Goal: Find specific page/section: Find specific page/section

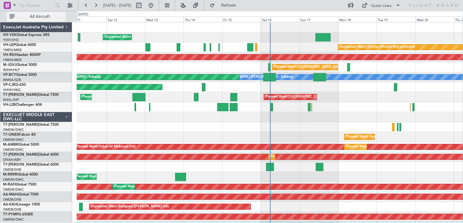
click at [45, 18] on span "All Aircraft" at bounding box center [40, 17] width 48 height 4
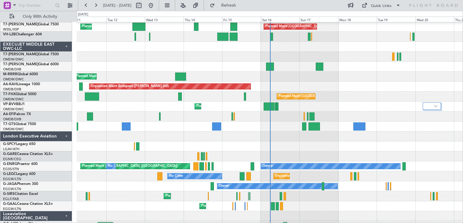
scroll to position [91, 0]
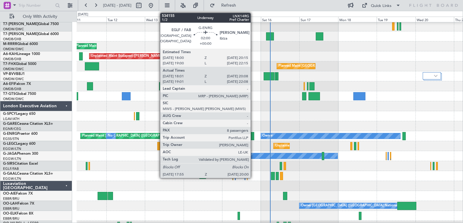
click at [253, 137] on div at bounding box center [252, 136] width 4 height 8
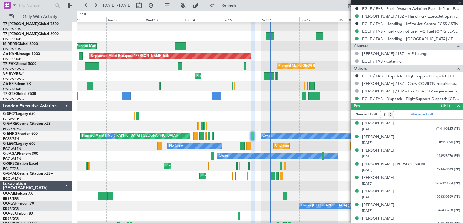
scroll to position [230, 0]
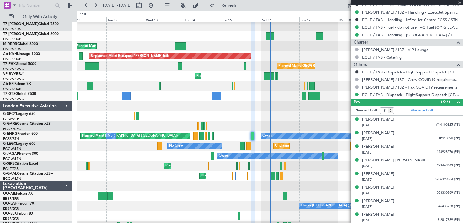
click at [459, 2] on span at bounding box center [460, 2] width 6 height 5
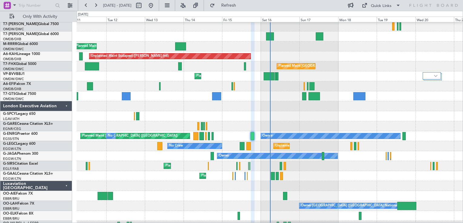
type input "0"
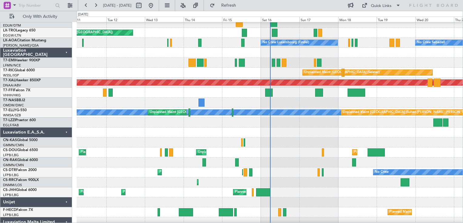
scroll to position [498, 0]
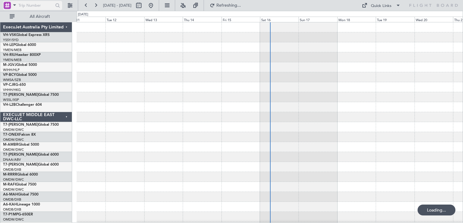
click at [6, 7] on div at bounding box center [7, 5] width 7 height 7
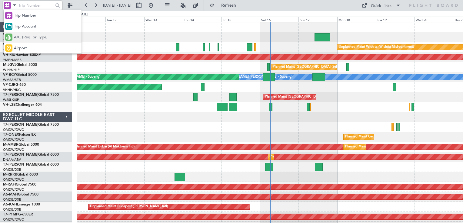
click at [31, 39] on span "A/C (Reg. or Type)" at bounding box center [31, 38] width 34 height 6
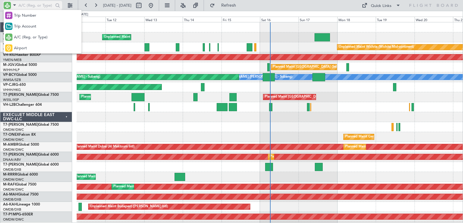
click at [35, 4] on input "text" at bounding box center [35, 5] width 35 height 9
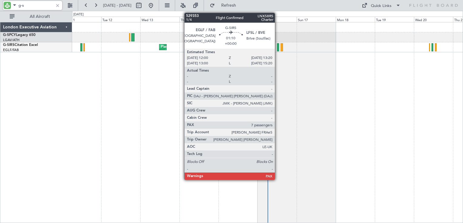
click at [277, 48] on div at bounding box center [278, 47] width 2 height 8
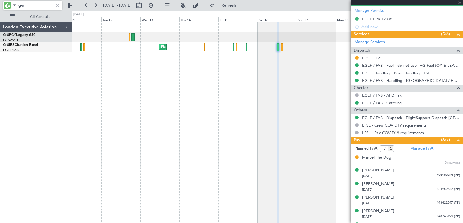
scroll to position [201, 0]
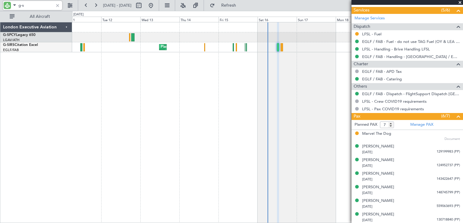
type input "g-s"
click at [459, 4] on span at bounding box center [460, 2] width 6 height 5
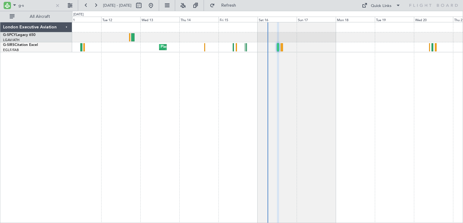
type input "0"
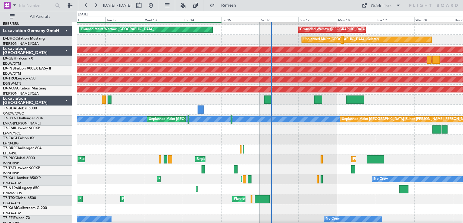
scroll to position [838, 0]
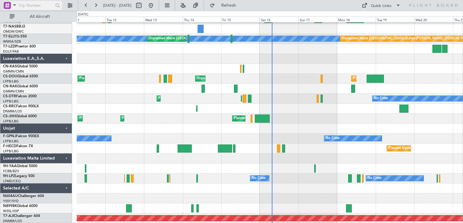
click at [7, 7] on div at bounding box center [7, 5] width 7 height 7
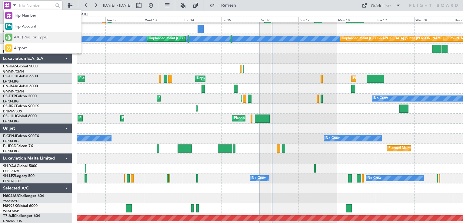
click at [25, 37] on span "A/C (Reg. or Type)" at bounding box center [31, 38] width 34 height 6
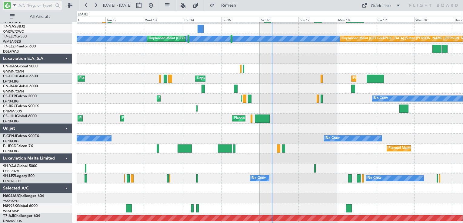
click at [29, 8] on input "text" at bounding box center [35, 5] width 35 height 9
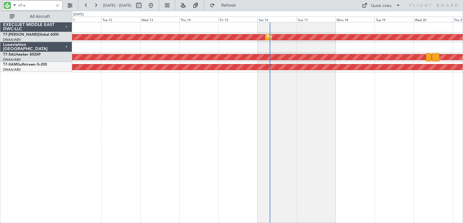
scroll to position [0, 0]
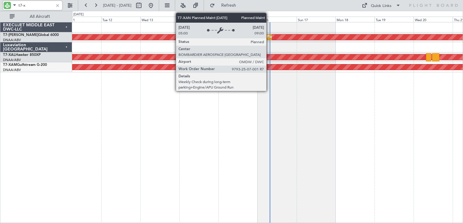
click at [269, 38] on div "Planned Maint Dubai (Al Maktoum Intl)" at bounding box center [297, 37] width 60 height 9
type input "t7-x"
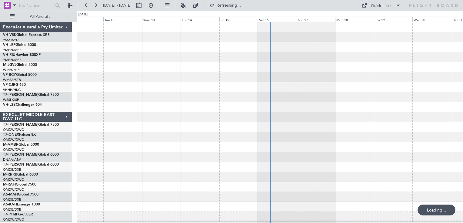
click at [94, 32] on div at bounding box center [270, 27] width 386 height 10
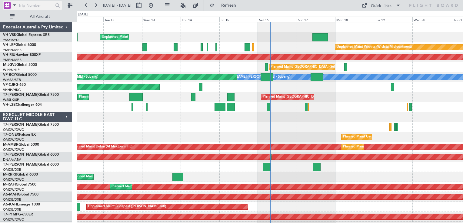
drag, startPoint x: 94, startPoint y: 32, endPoint x: 7, endPoint y: 8, distance: 90.8
click at [7, 8] on div at bounding box center [7, 5] width 7 height 7
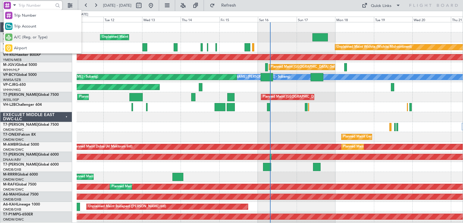
click at [29, 40] on span "A/C (Reg. or Type)" at bounding box center [31, 38] width 34 height 6
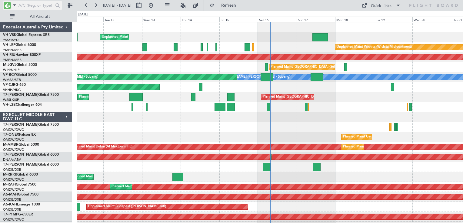
click at [33, 1] on input "text" at bounding box center [35, 5] width 35 height 9
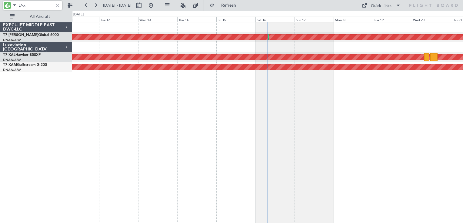
type input "t7-x"
click at [57, 4] on div at bounding box center [57, 5] width 7 height 7
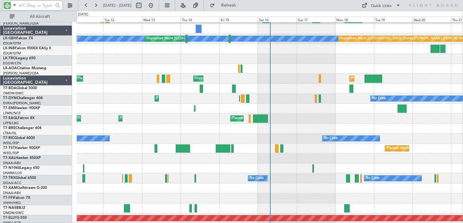
scroll to position [838, 0]
